Goal: Use online tool/utility: Utilize a website feature to perform a specific function

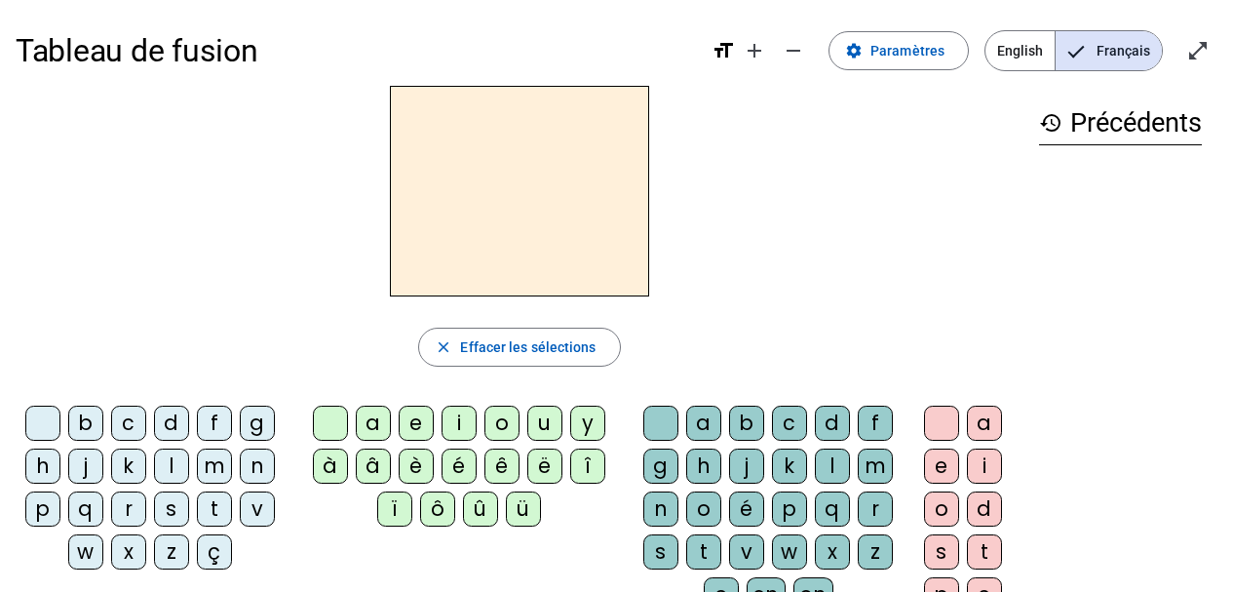
click at [46, 503] on div "p" at bounding box center [42, 508] width 35 height 35
click at [373, 417] on div "a" at bounding box center [373, 422] width 35 height 35
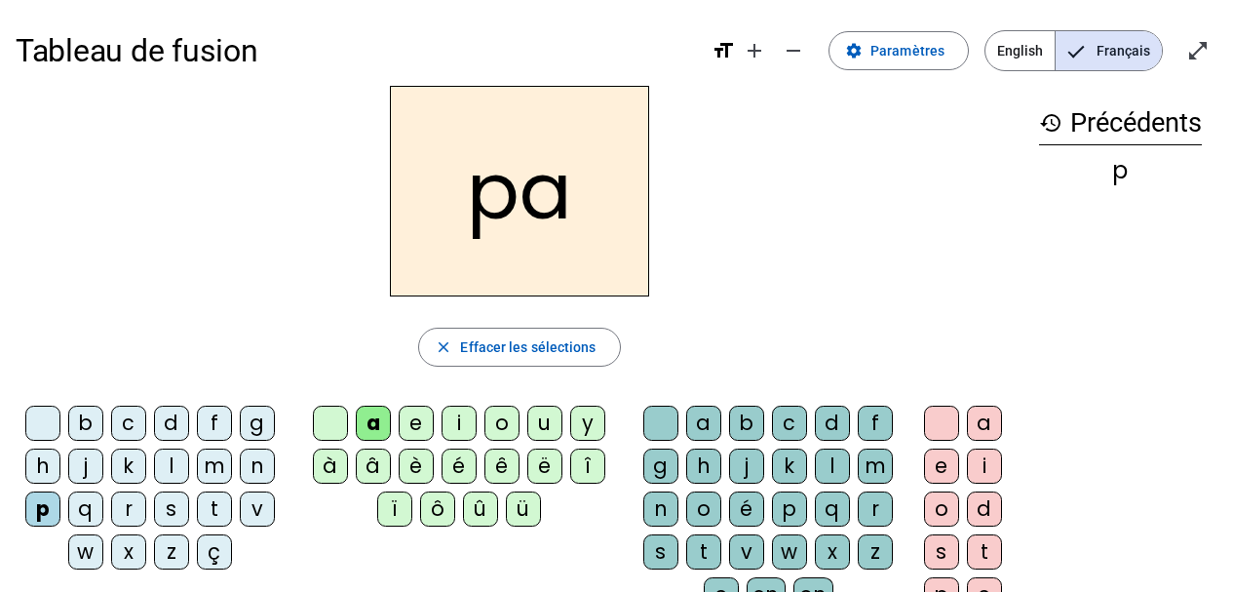
click at [878, 503] on div "r" at bounding box center [875, 508] width 35 height 35
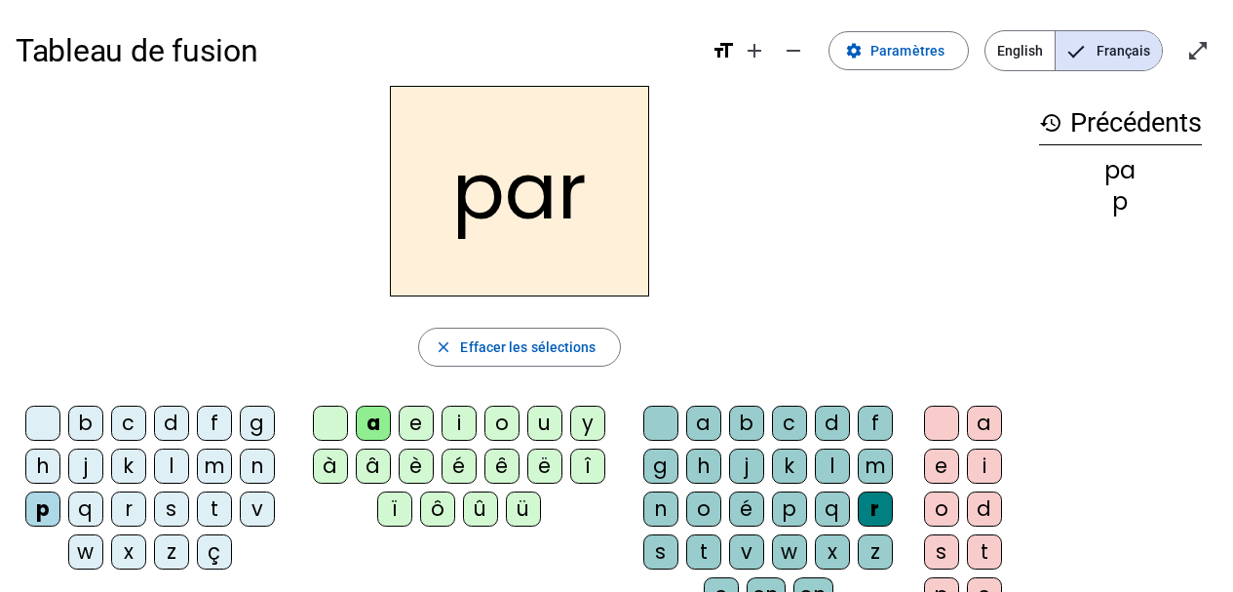
click at [128, 426] on div "c" at bounding box center [128, 422] width 35 height 35
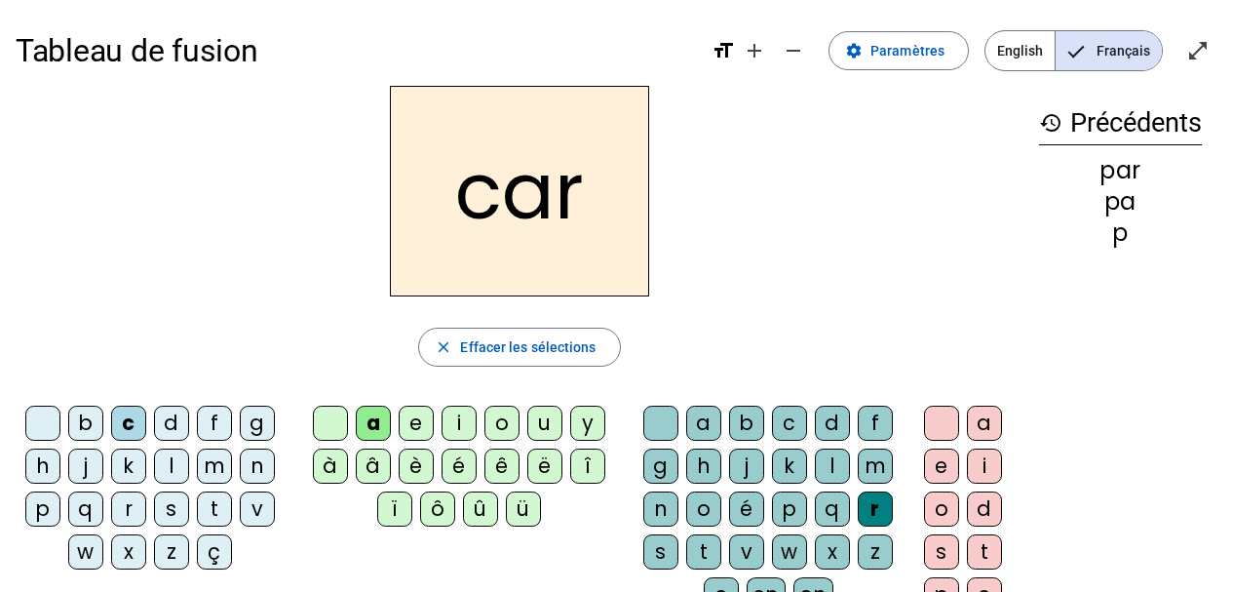
click at [831, 455] on div "l" at bounding box center [832, 465] width 35 height 35
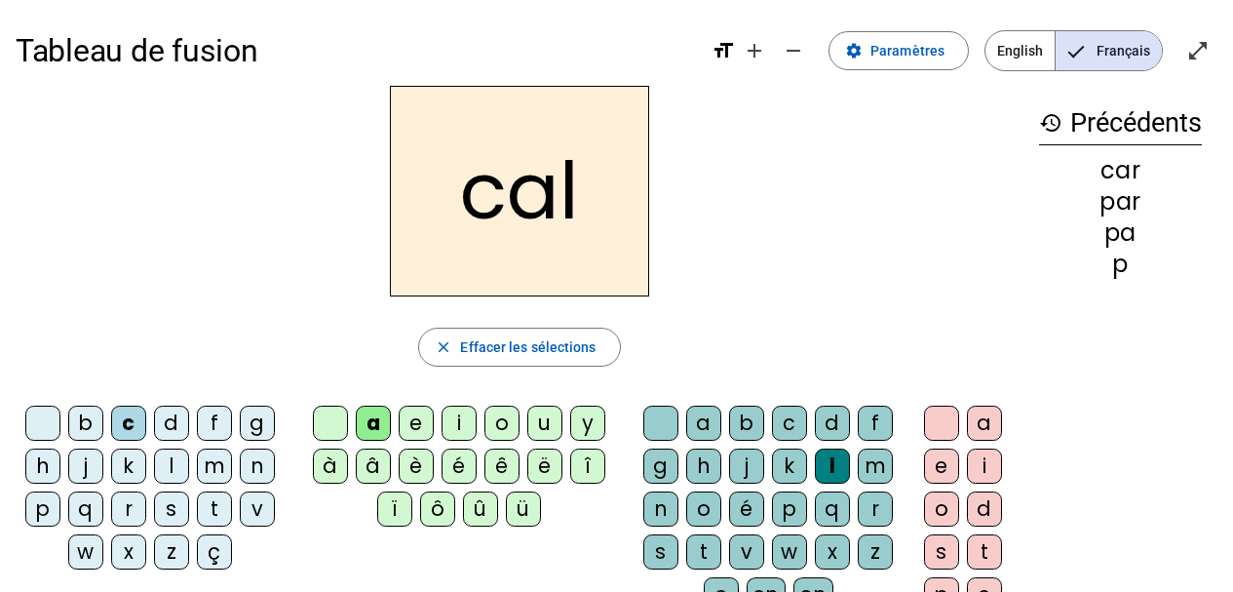
click at [262, 507] on div "v" at bounding box center [257, 508] width 35 height 35
click at [86, 419] on div "b" at bounding box center [85, 422] width 35 height 35
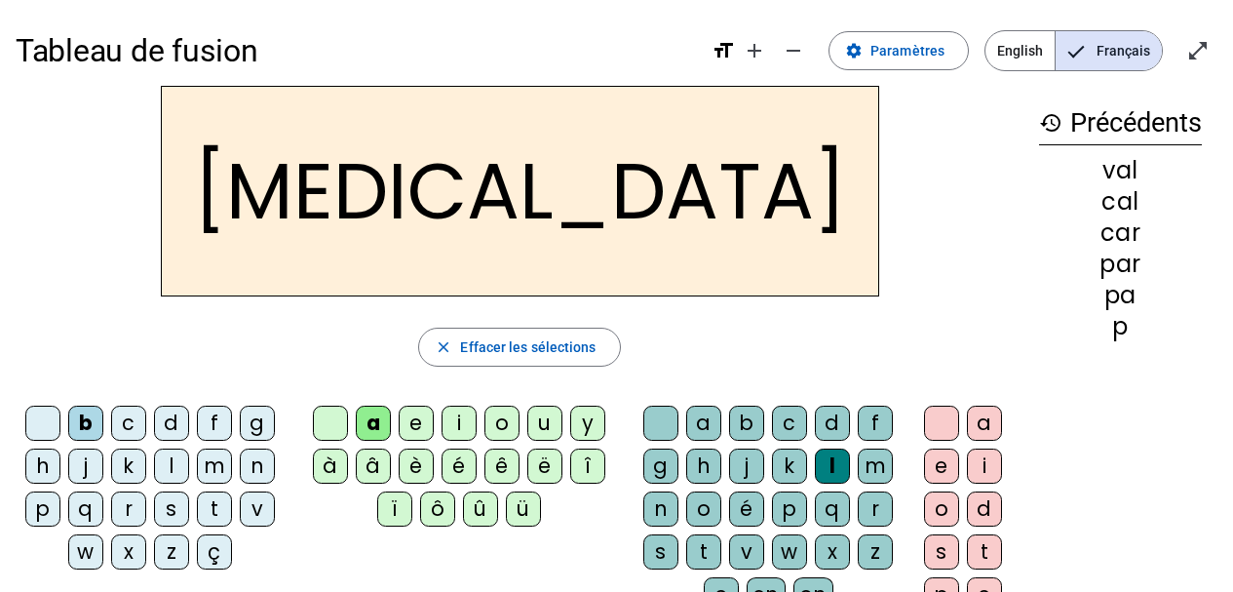
click at [786, 416] on div "c" at bounding box center [789, 422] width 35 height 35
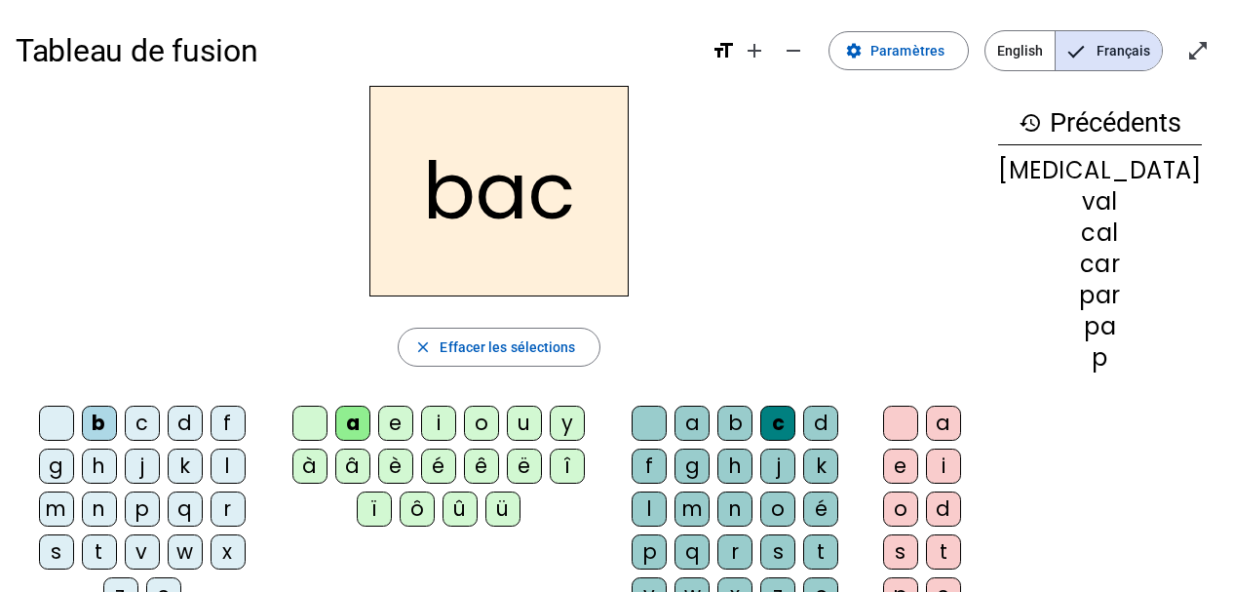
click at [74, 534] on div "s" at bounding box center [56, 551] width 35 height 35
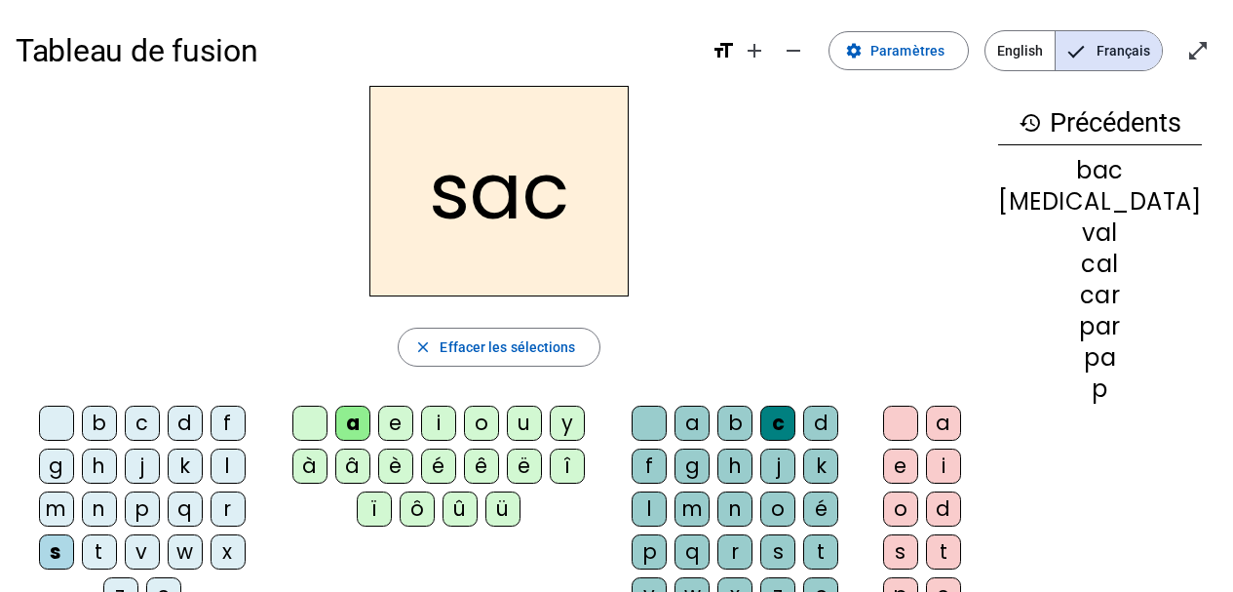
click at [667, 491] on div "l" at bounding box center [649, 508] width 35 height 35
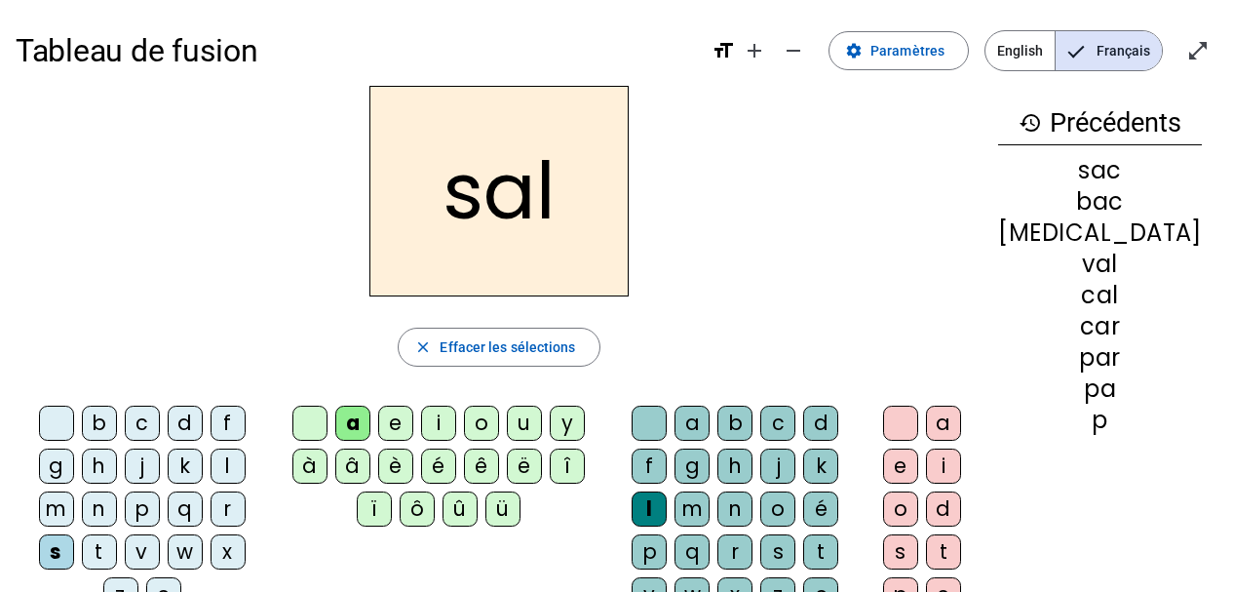
click at [667, 418] on div at bounding box center [649, 422] width 35 height 35
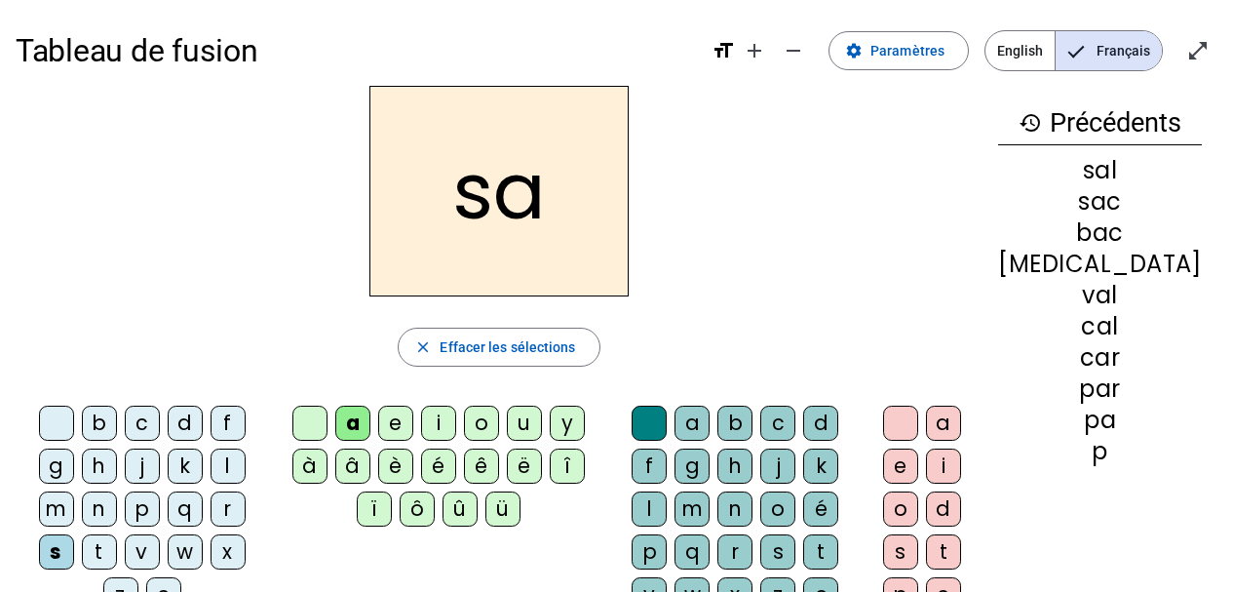
click at [542, 428] on div "u" at bounding box center [524, 422] width 35 height 35
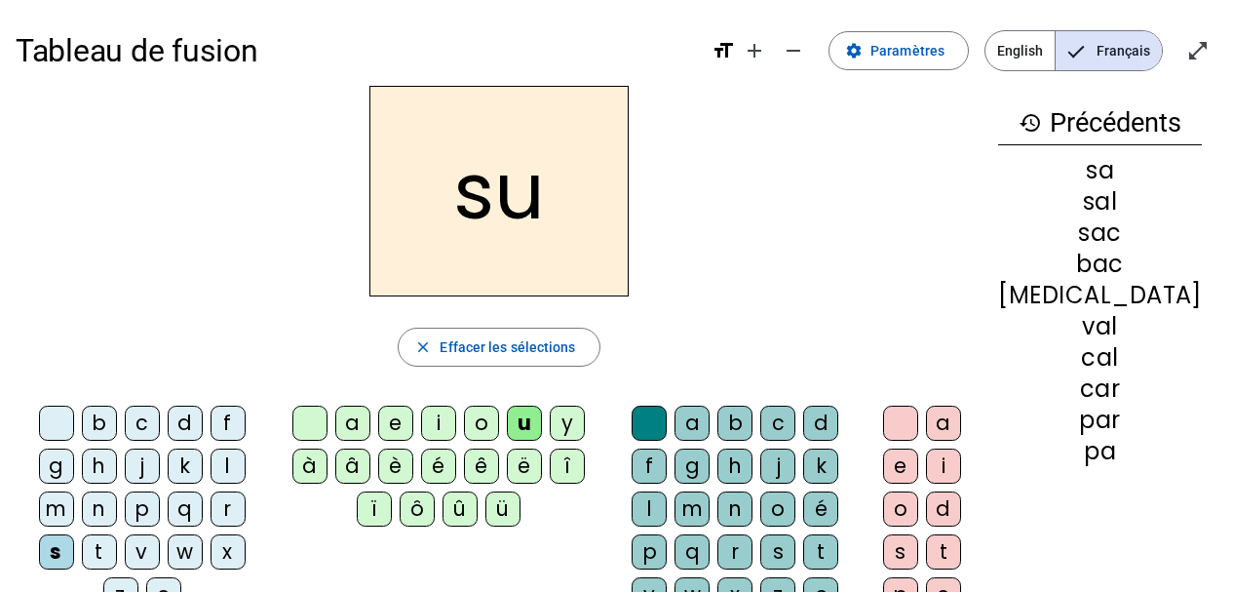
click at [752, 534] on div "r" at bounding box center [734, 551] width 35 height 35
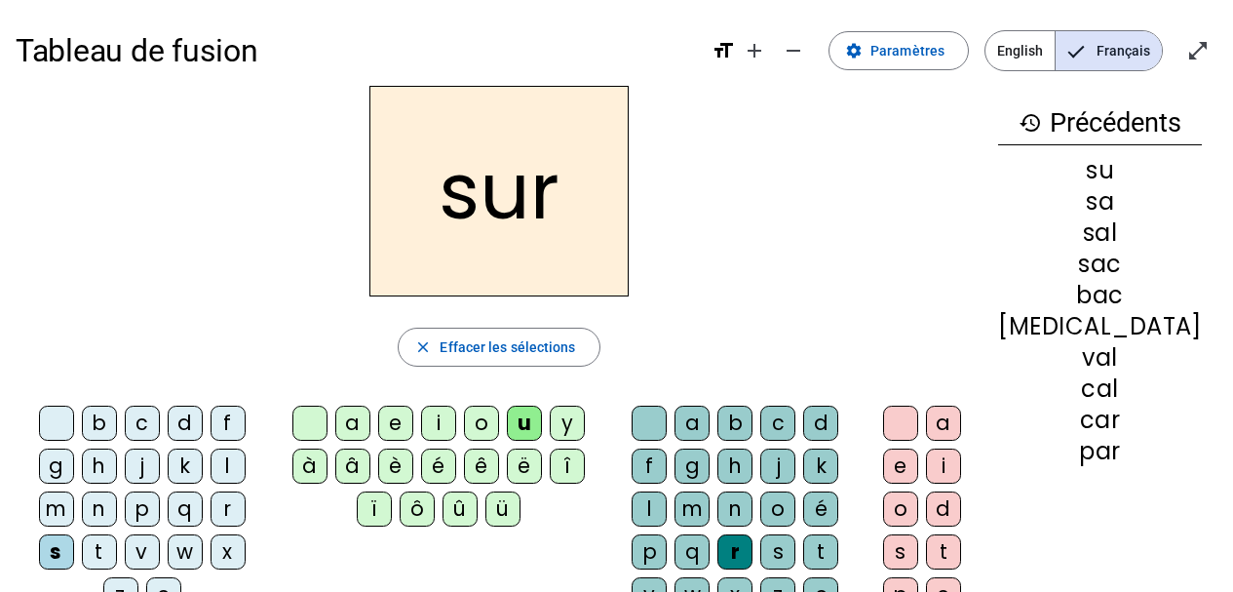
click at [74, 491] on div "m" at bounding box center [56, 508] width 35 height 35
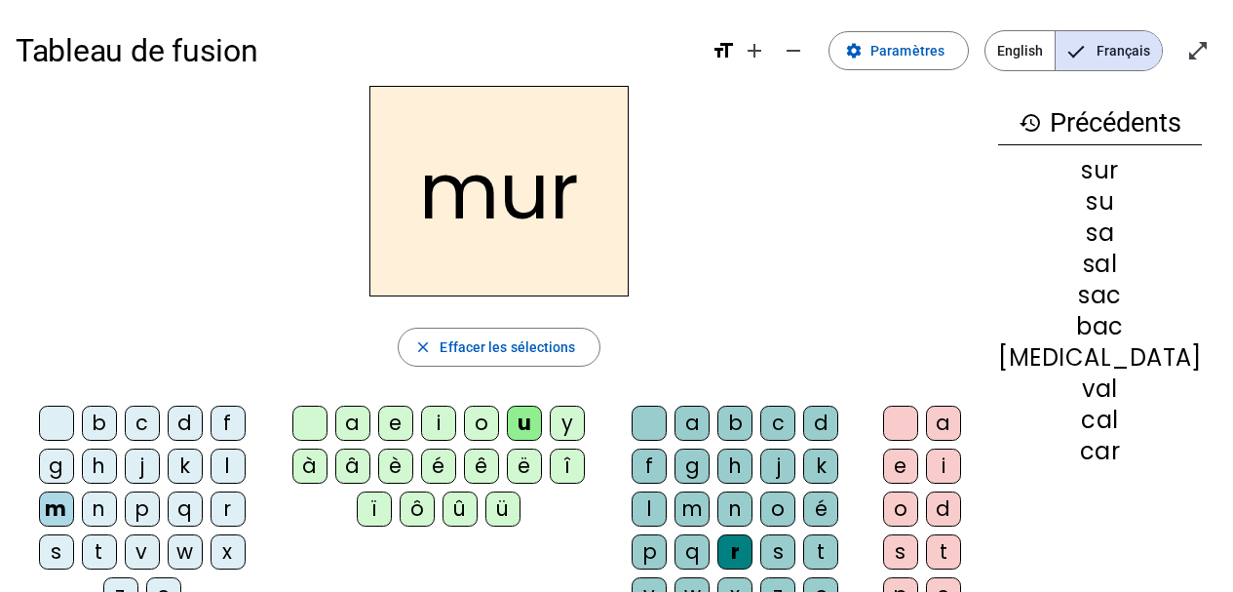
click at [180, 417] on div "d" at bounding box center [185, 422] width 35 height 35
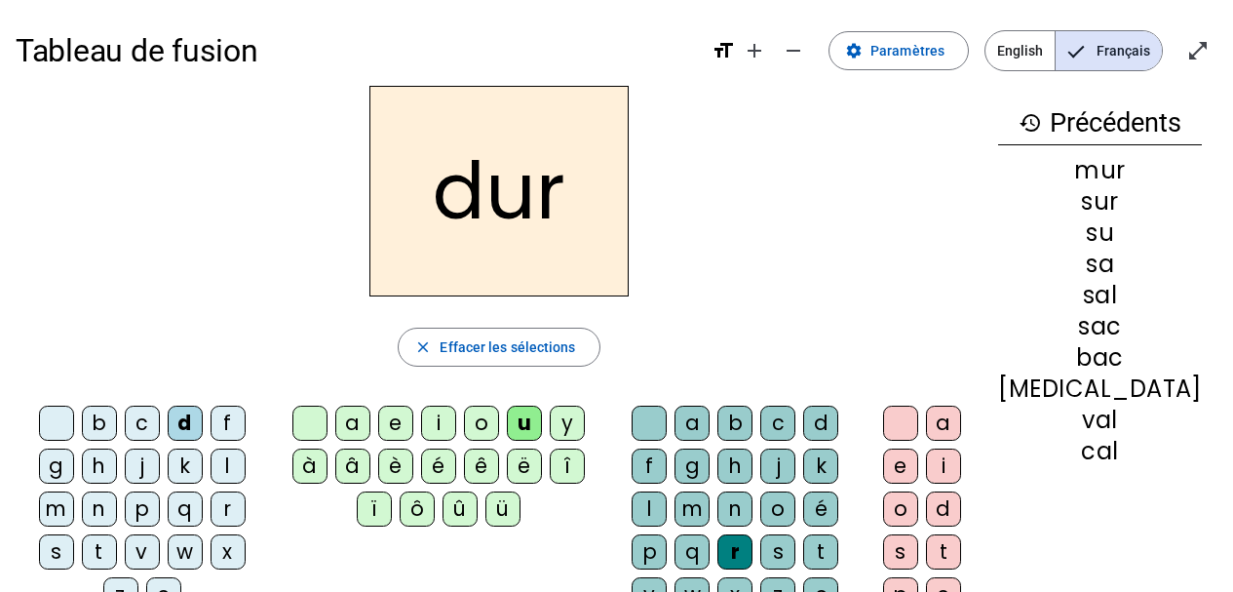
click at [125, 504] on div "p" at bounding box center [142, 508] width 35 height 35
